Goal: Information Seeking & Learning: Learn about a topic

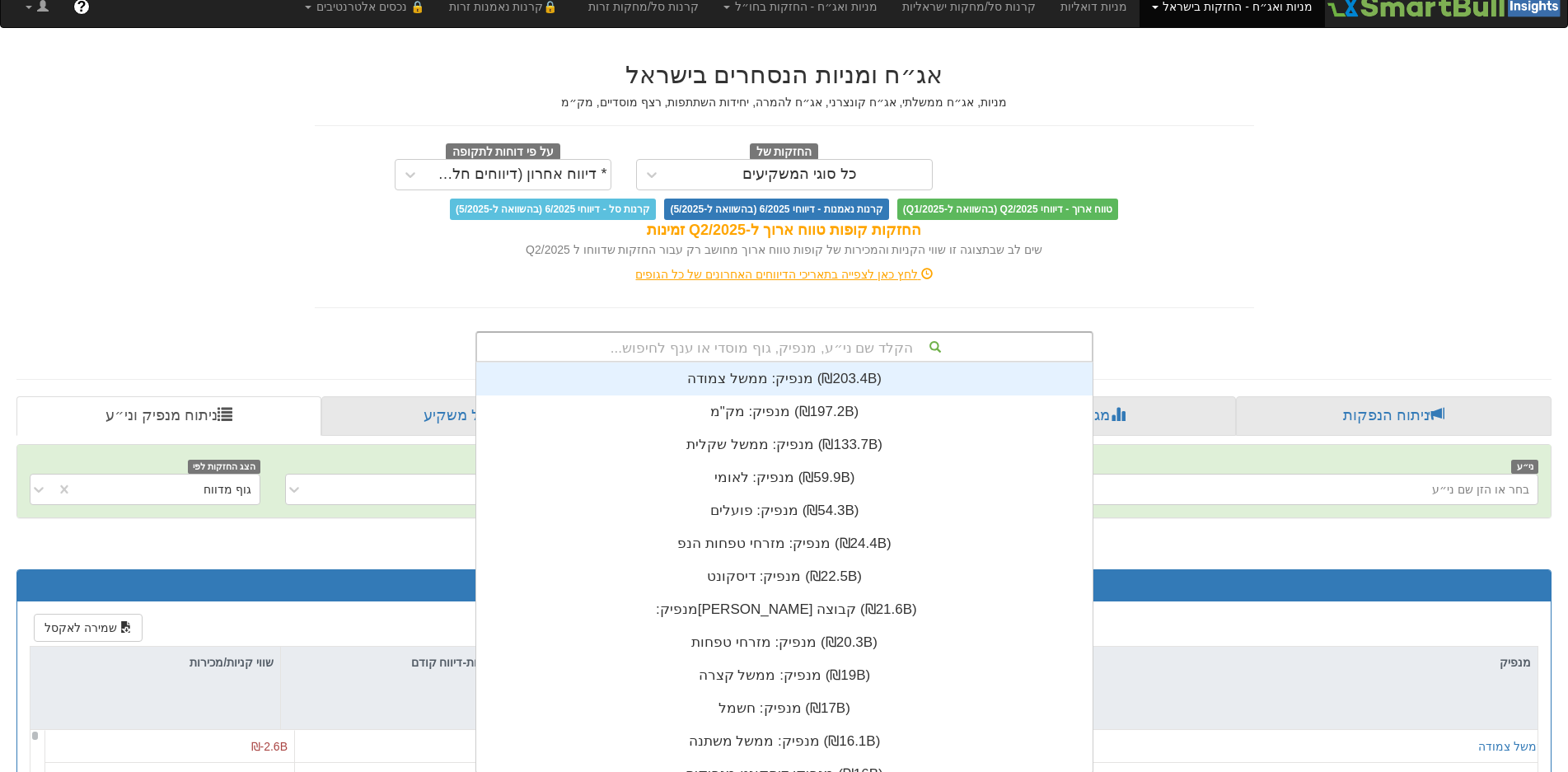
scroll to position [15, 0]
click at [805, 362] on div "הקלד שם ני״ע, מנפיק, גוף מוסדי או ענף לחיפוש... מנפיק: ‏ממשל צמודה ‎(₪203.4B)‎ …" at bounding box center [784, 346] width 618 height 31
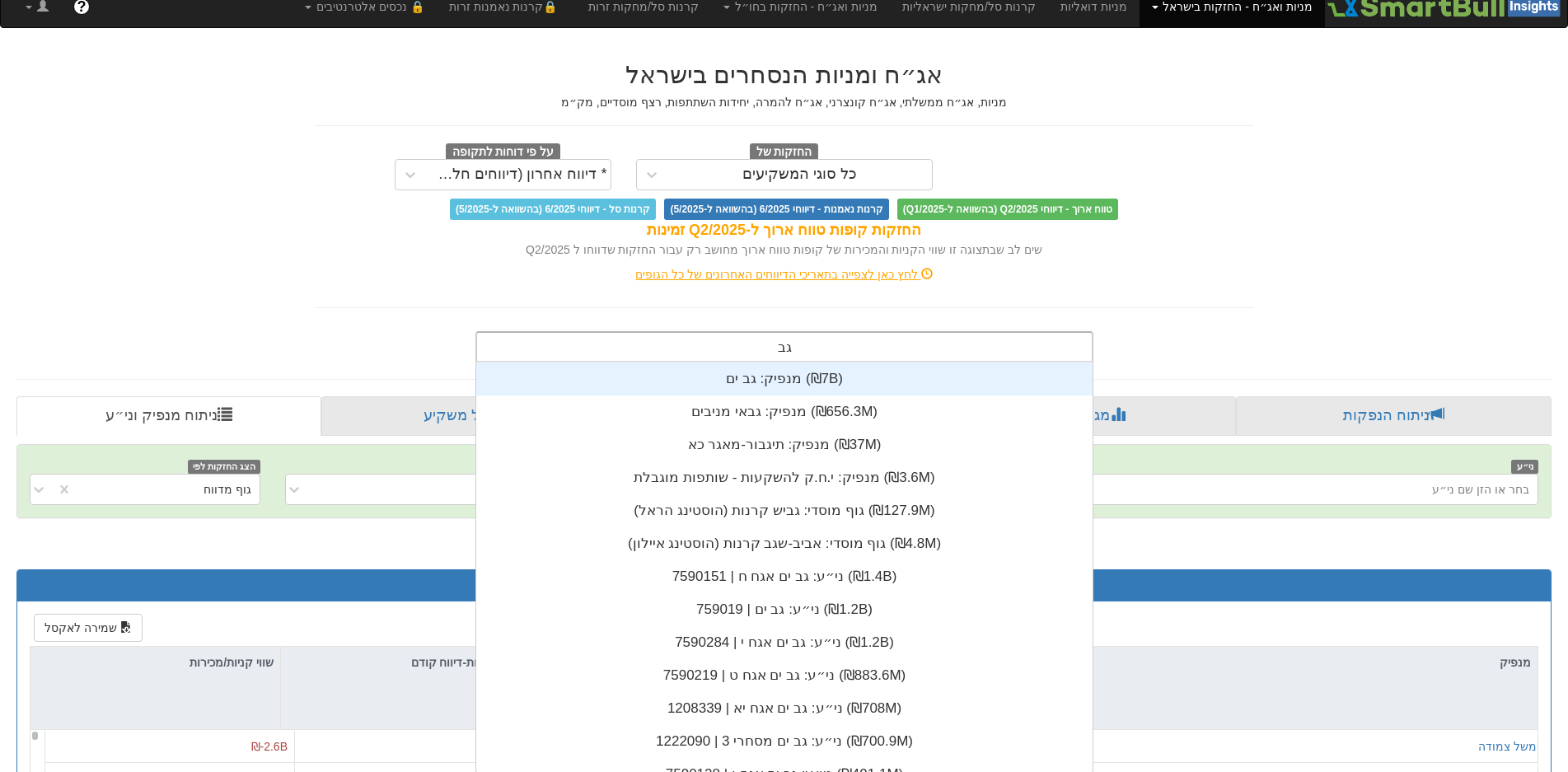
type input "גב י"
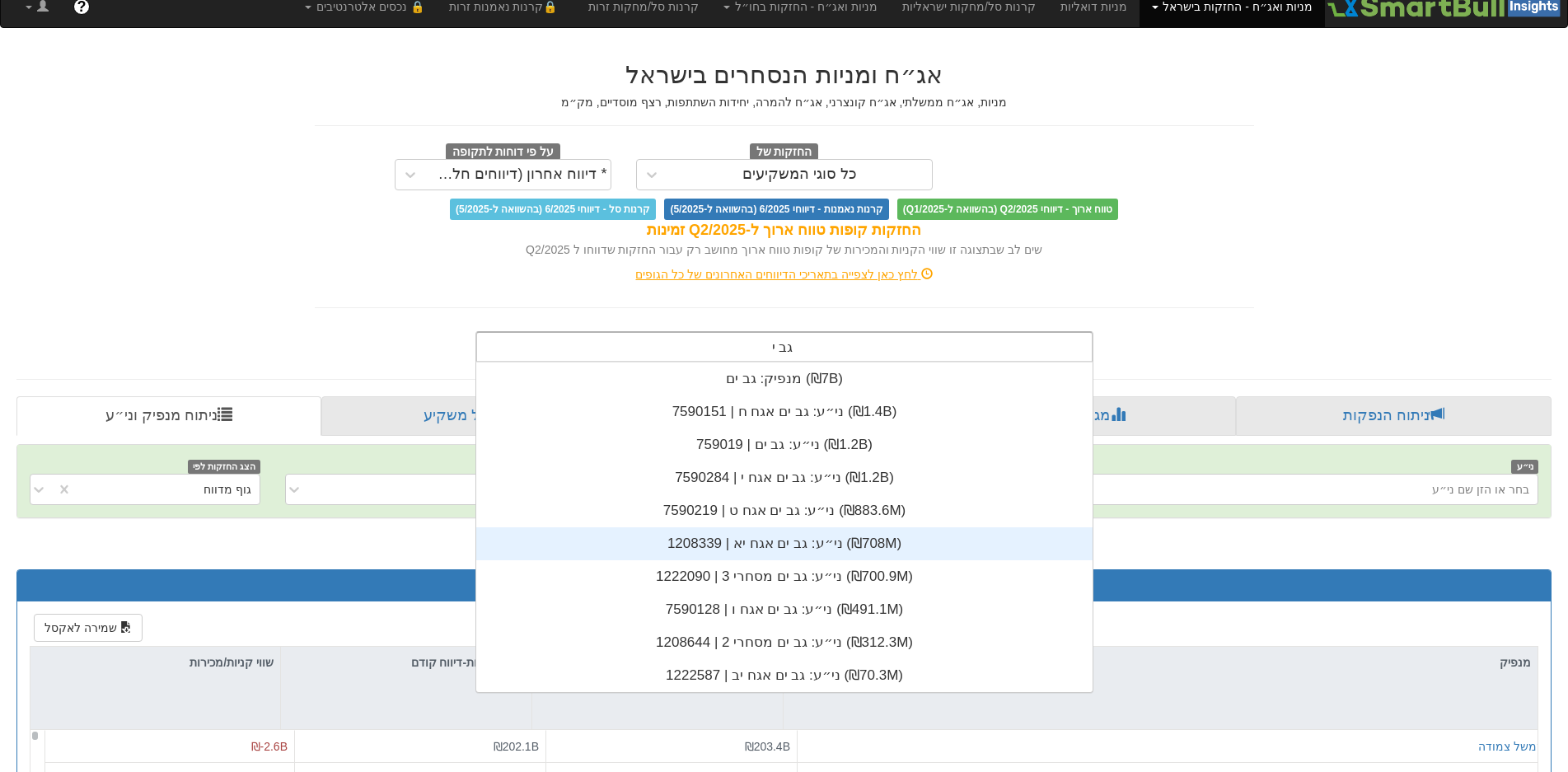
click at [768, 548] on div "ני״ע: ‏גב ים אגח יא | 1208339 ‎(₪708M)‎" at bounding box center [784, 544] width 616 height 33
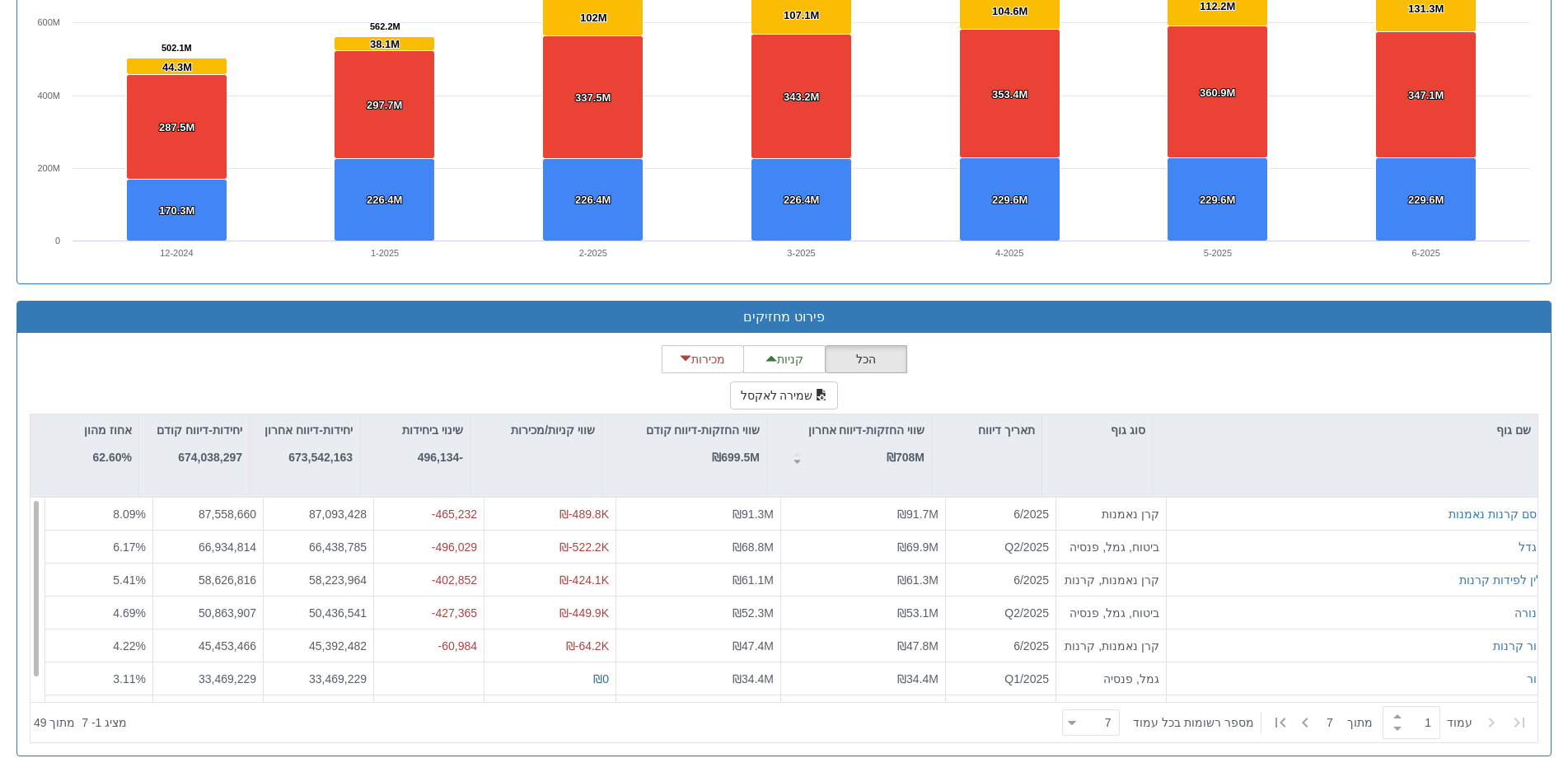
scroll to position [0, 3006]
click at [1298, 716] on icon at bounding box center [1305, 722] width 20 height 20
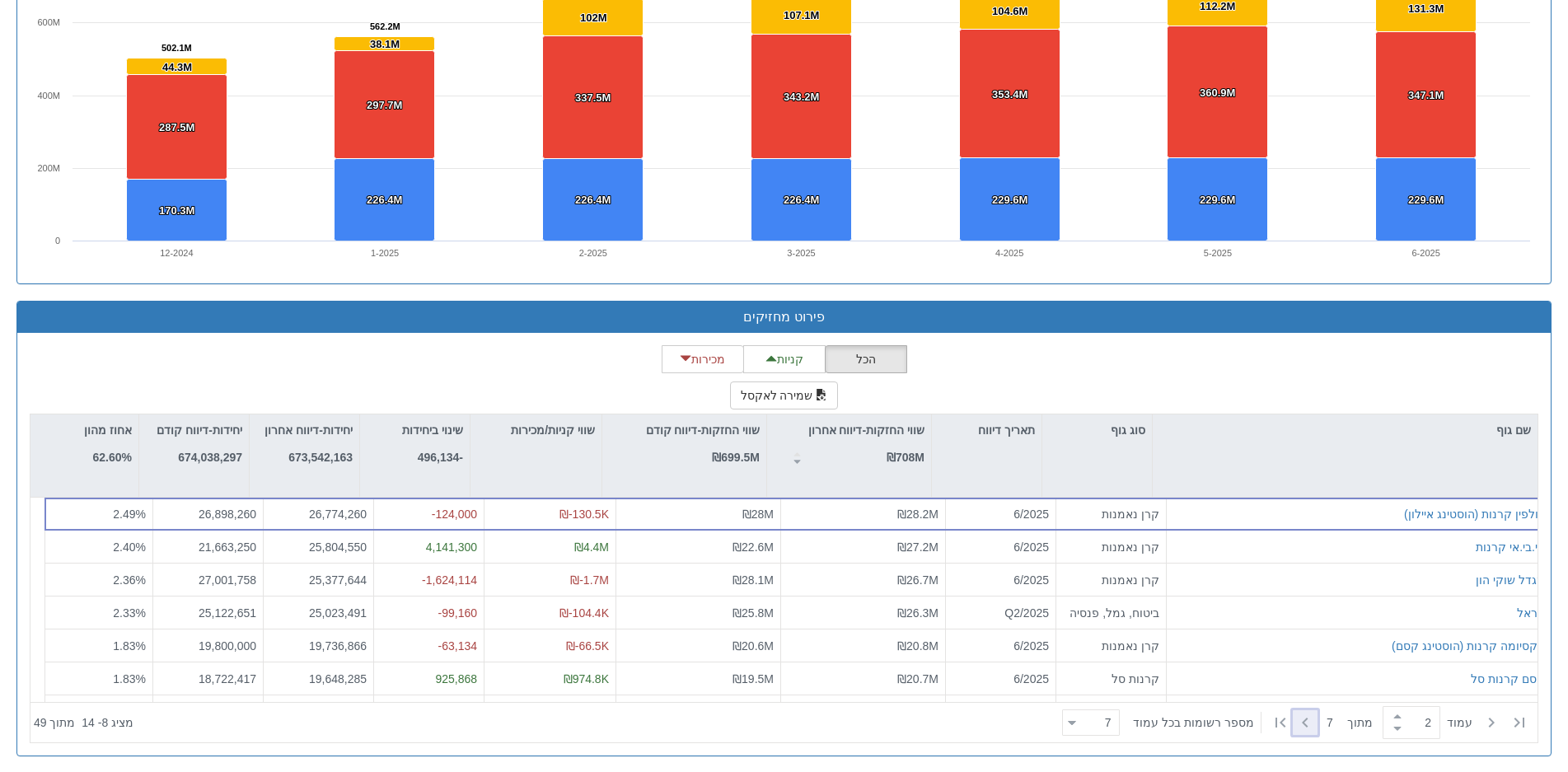
click at [1298, 716] on icon at bounding box center [1305, 722] width 20 height 20
type input "3"
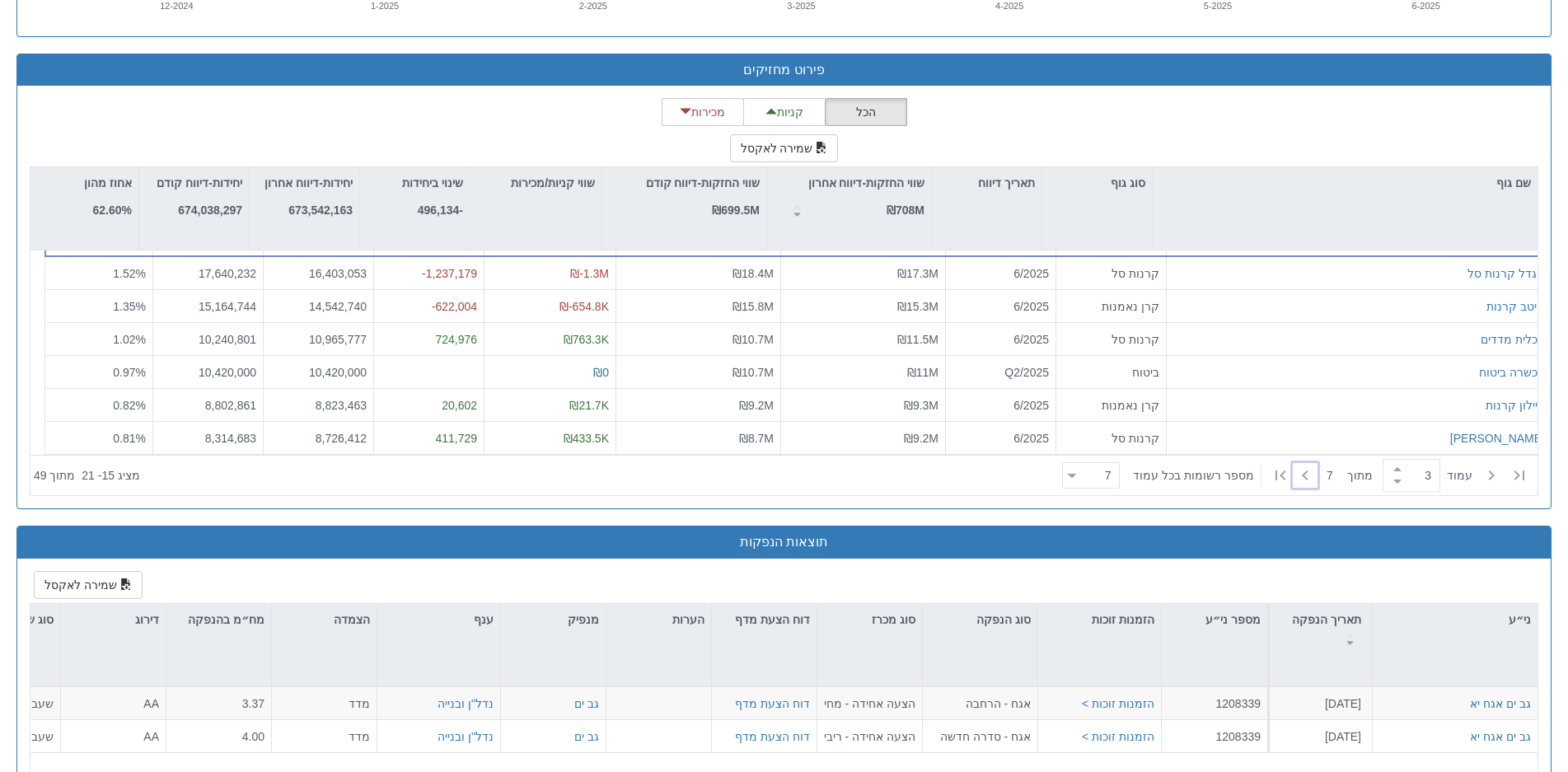
scroll to position [1666, 0]
